Goal: Navigation & Orientation: Find specific page/section

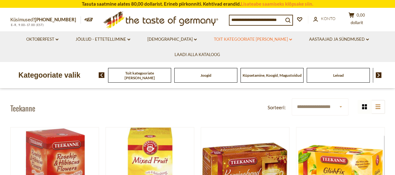
click at [243, 41] on font "Toit kategooriate [PERSON_NAME]" at bounding box center [251, 39] width 74 height 5
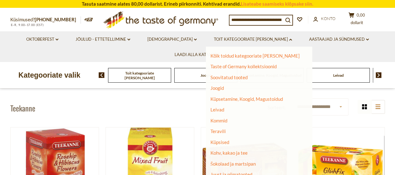
scroll to position [31, 0]
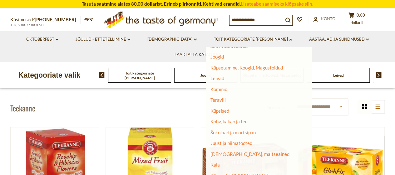
click at [168, 110] on header "**********" at bounding box center [197, 107] width 375 height 19
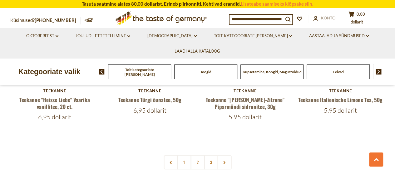
scroll to position [1375, 0]
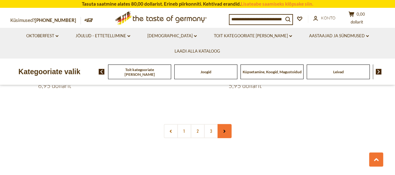
click at [221, 132] on link at bounding box center [224, 131] width 14 height 14
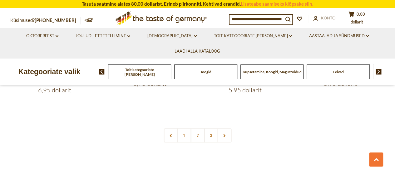
scroll to position [1375, 0]
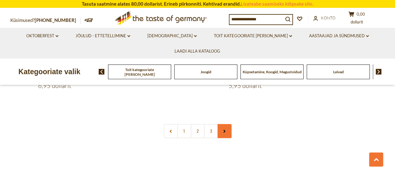
click at [222, 132] on link at bounding box center [224, 131] width 14 height 14
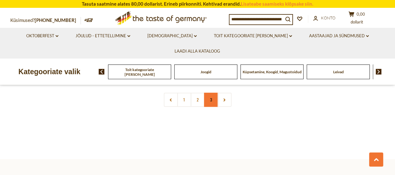
click at [212, 100] on font "3" at bounding box center [211, 99] width 2 height 6
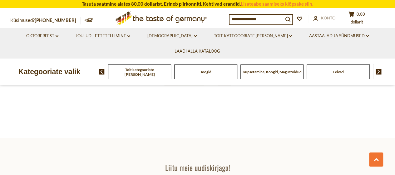
scroll to position [942, 0]
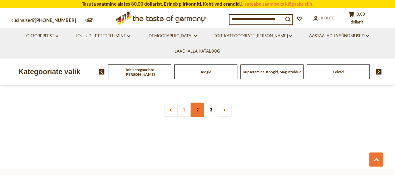
click at [197, 106] on font "2" at bounding box center [198, 109] width 2 height 6
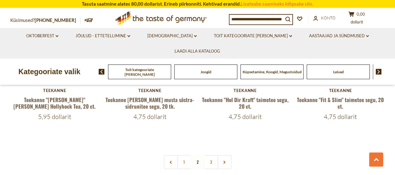
scroll to position [1437, 0]
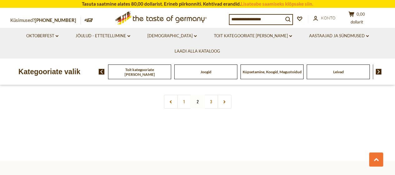
click at [183, 94] on link "1" at bounding box center [184, 101] width 14 height 14
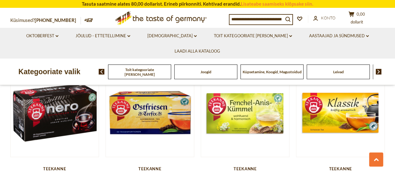
scroll to position [973, 0]
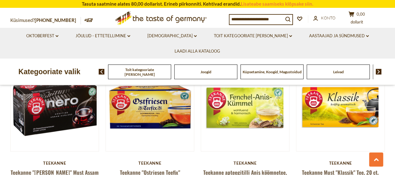
scroll to position [1375, 0]
